Goal: Complete application form

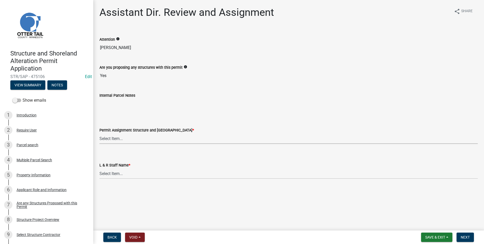
click at [99, 133] on select "Select Item... Alexis Newark (anewark@ottertailcounty.gov) Amy Busko (abusko@ot…" at bounding box center [288, 138] width 378 height 11
click option "[PERSON_NAME] ([EMAIL_ADDRESS][DOMAIN_NAME])" at bounding box center [0, 0] width 0 height 0
select select "989828fc-18e1-4803-8552-4d2c3470160b"
click at [99, 168] on select "Select Item... Alexis Newark Amy Busko Andrea Perales Brittany Tollefson Christ…" at bounding box center [288, 173] width 378 height 11
click option "[PERSON_NAME]" at bounding box center [0, 0] width 0 height 0
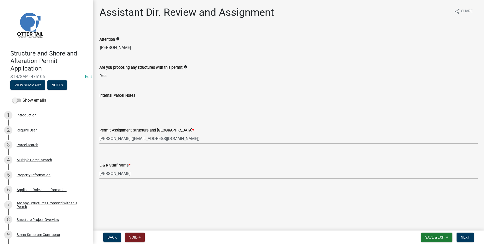
select select "f66be788-4dd6-459d-a9ec-6d83f4dfb709"
click at [465, 238] on span "Next" at bounding box center [464, 237] width 9 height 4
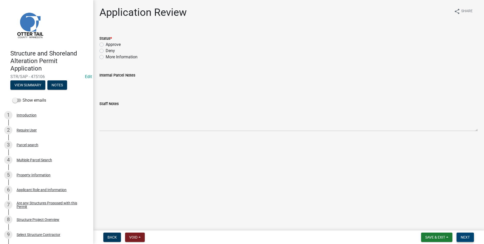
click at [465, 234] on button "Next" at bounding box center [464, 236] width 17 height 9
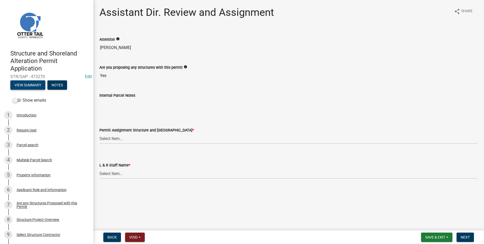
click at [31, 84] on button "View Summary" at bounding box center [27, 84] width 35 height 9
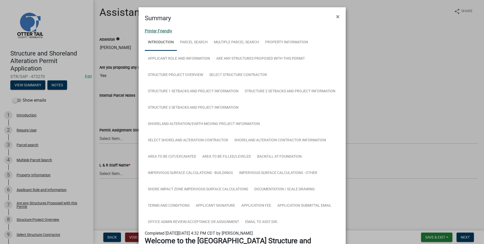
click at [156, 31] on link "Printer Friendly" at bounding box center [158, 30] width 27 height 5
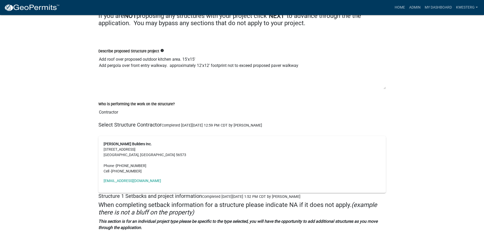
scroll to position [1399, 0]
